Goal: Task Accomplishment & Management: Manage account settings

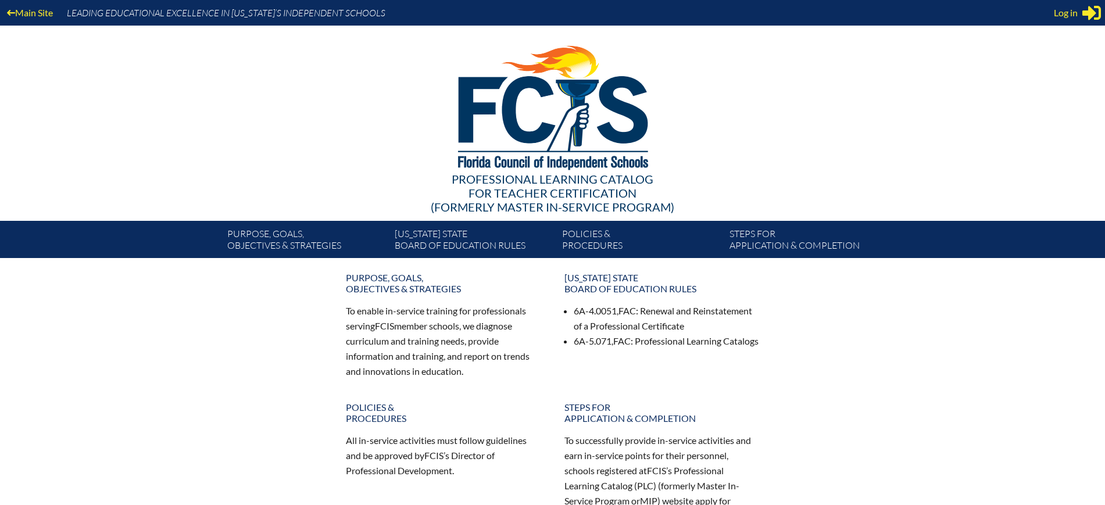
type input "[EMAIL_ADDRESS][DOMAIN_NAME]"
click at [1053, 10] on div "Main Site Leading Educational Excellence in Florida’s Independent Schools" at bounding box center [552, 13] width 1105 height 26
click at [1058, 13] on span "Log in" at bounding box center [1066, 13] width 24 height 14
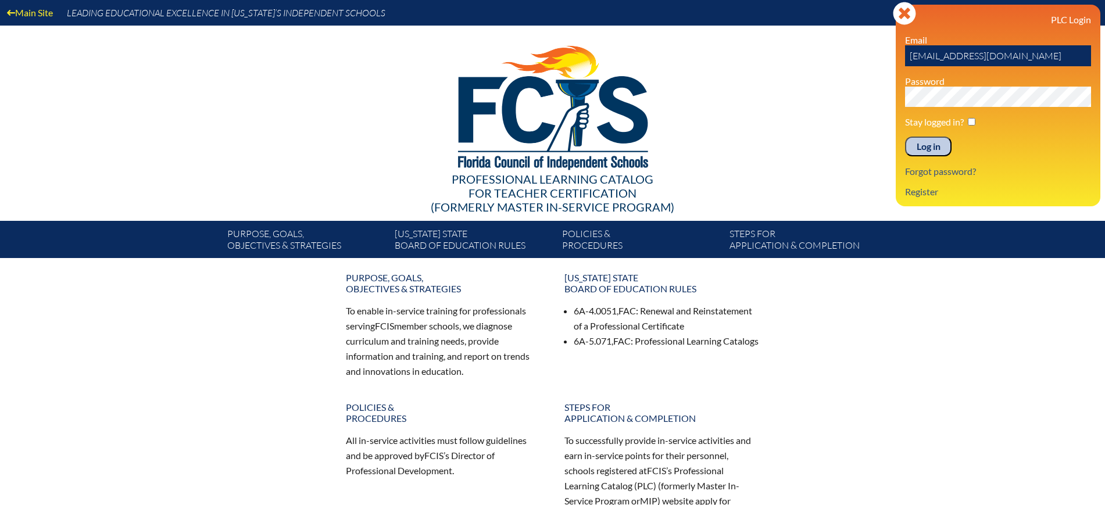
click at [913, 141] on input "Log in" at bounding box center [928, 147] width 47 height 20
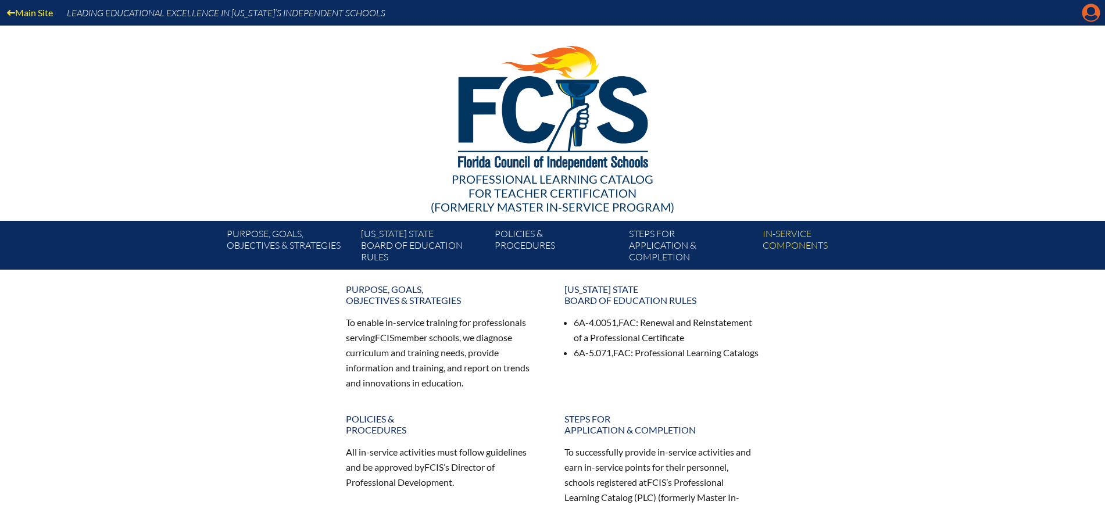
click at [1090, 10] on icon "Manage Account" at bounding box center [1091, 12] width 19 height 19
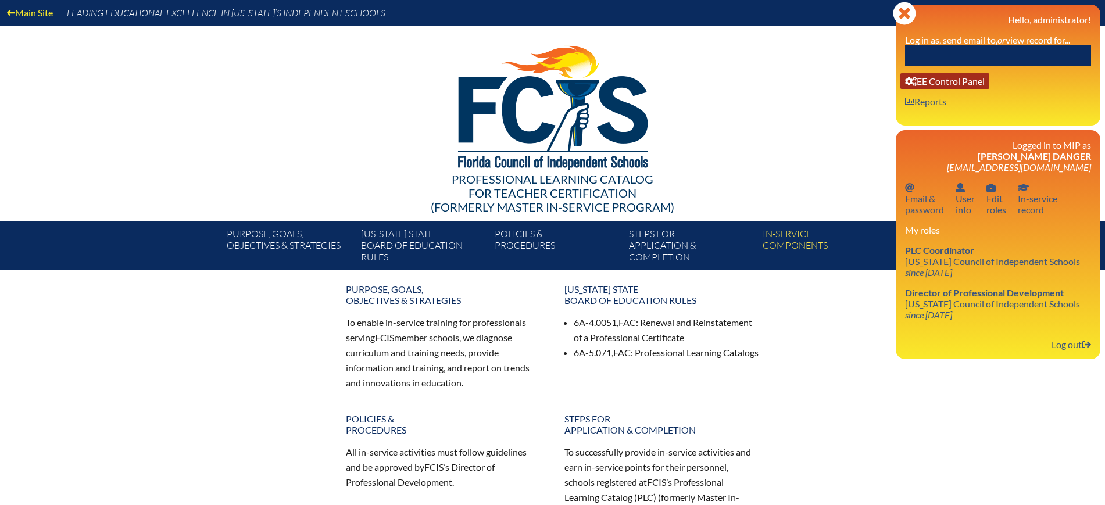
click at [955, 78] on link "User info EE Control Panel" at bounding box center [945, 81] width 89 height 16
